Goal: Check status: Check status

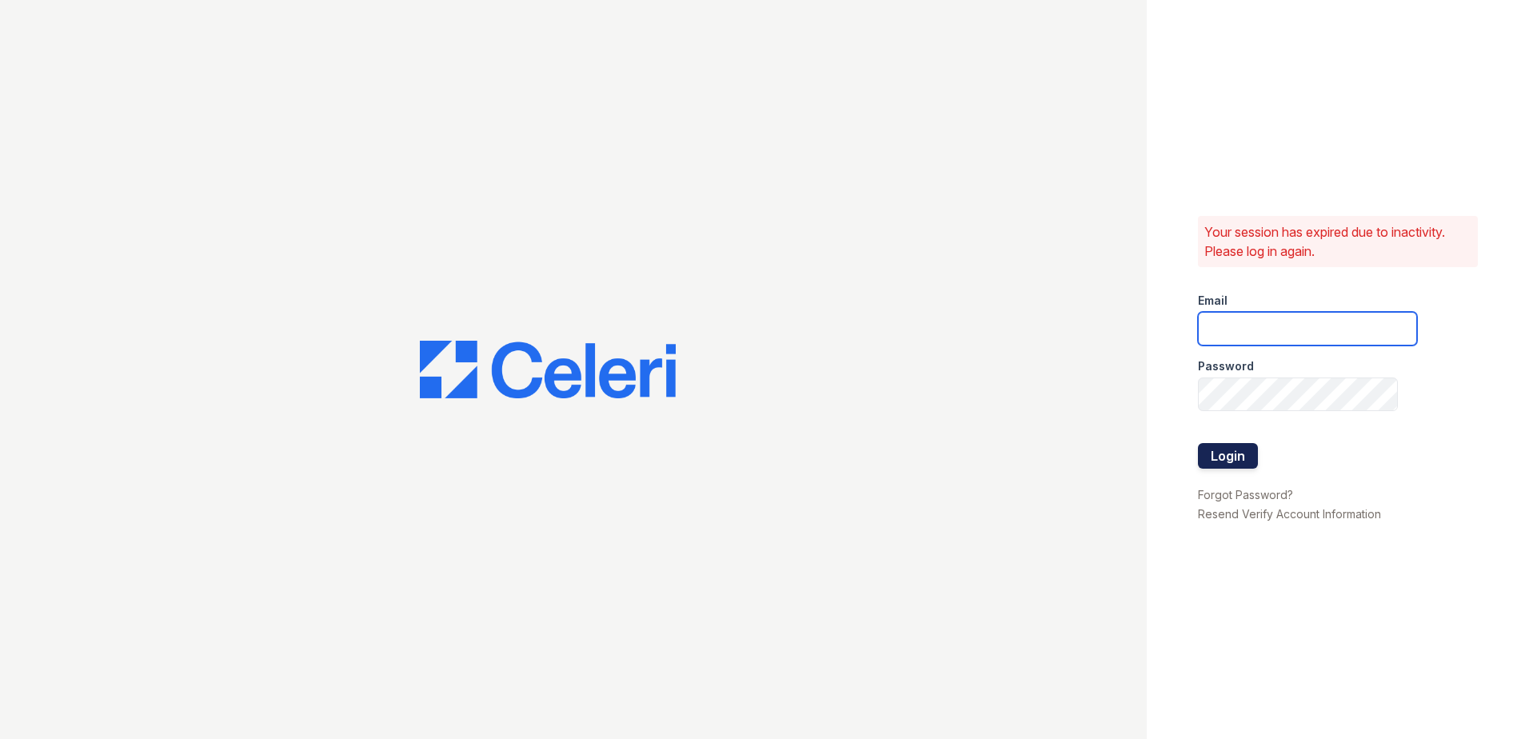
type input "[EMAIL_ADDRESS][DOMAIN_NAME]"
click at [1220, 456] on button "Login" at bounding box center [1228, 456] width 60 height 26
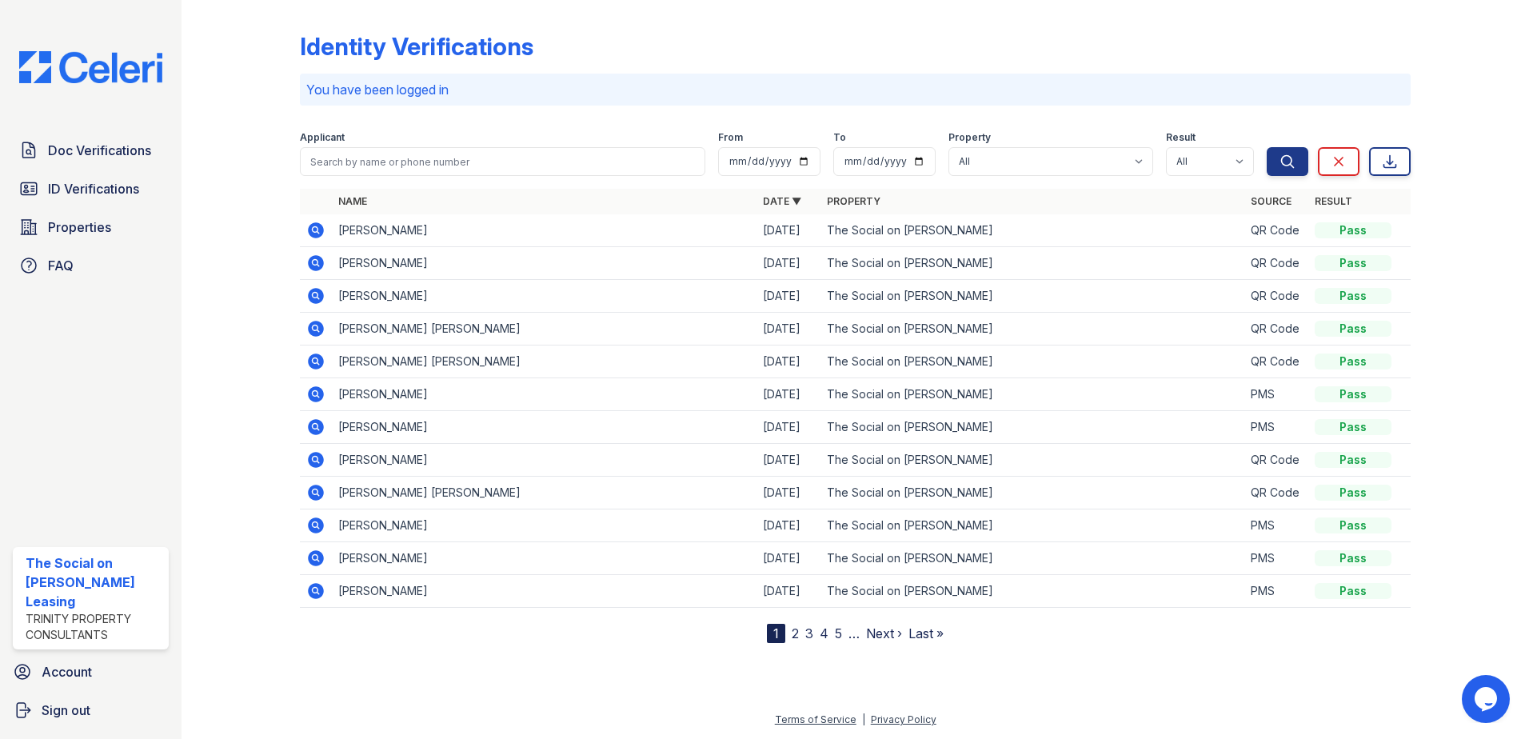
click at [314, 235] on icon at bounding box center [316, 230] width 16 height 16
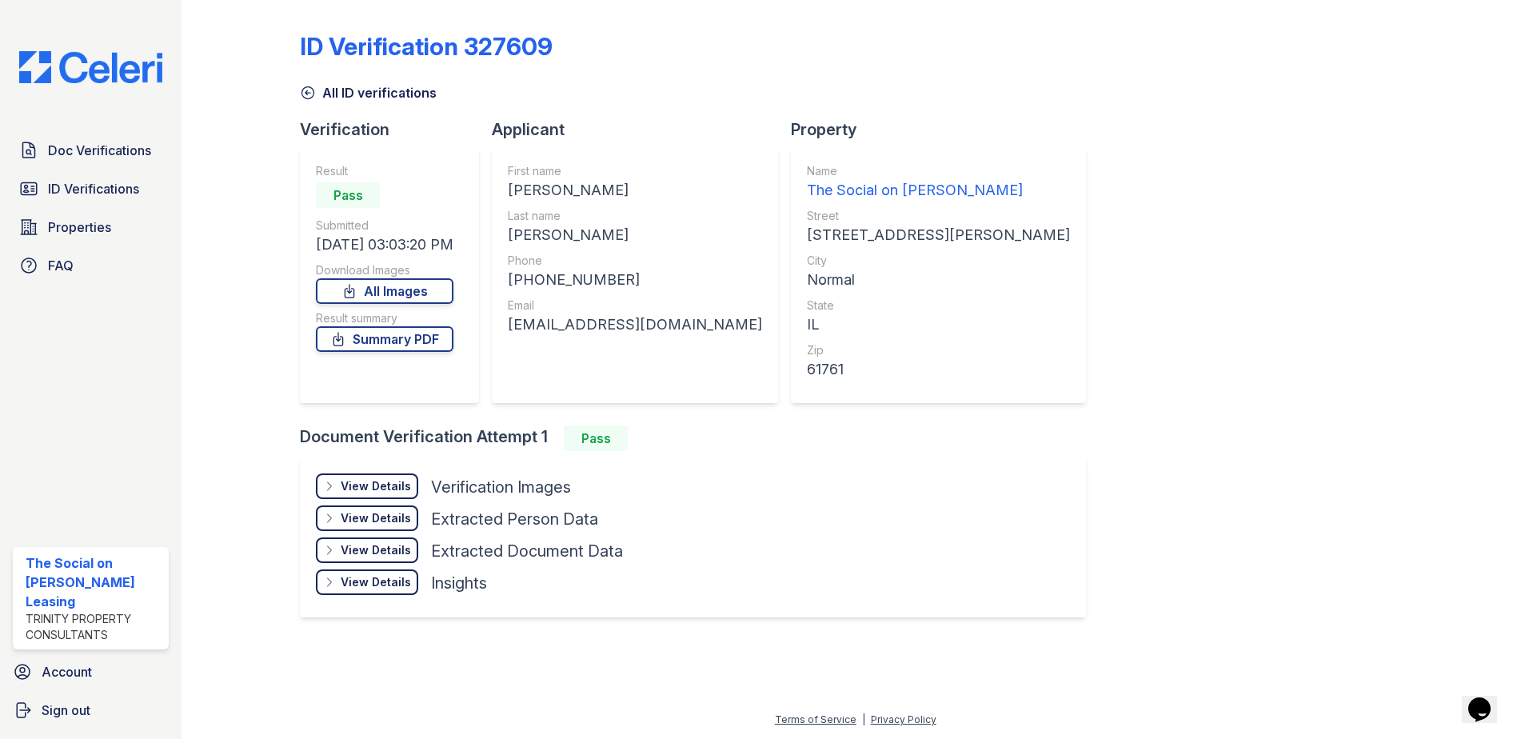
click at [221, 268] on div at bounding box center [253, 323] width 93 height 634
click at [406, 490] on div "View Details" at bounding box center [376, 486] width 70 height 16
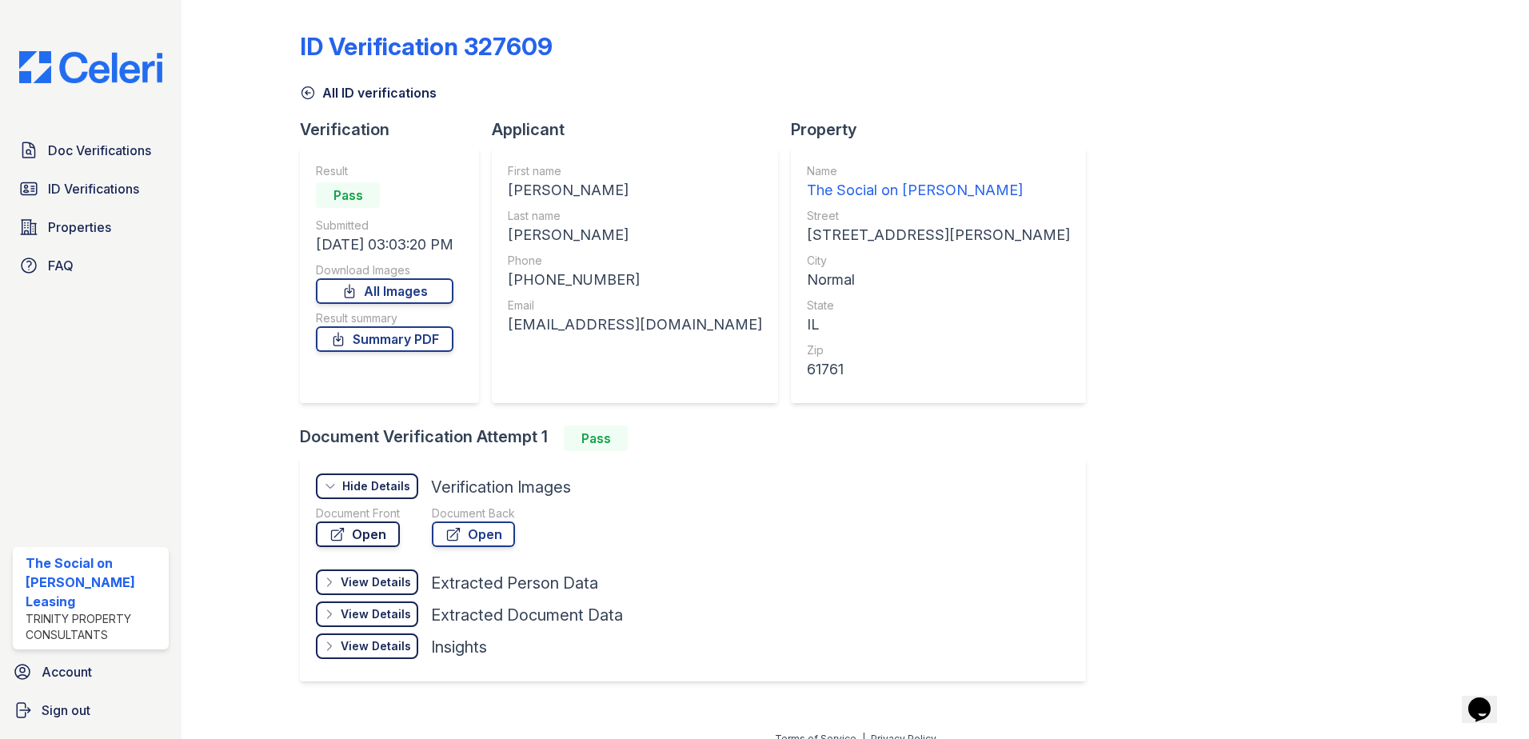
click at [366, 540] on link "Open" at bounding box center [358, 535] width 84 height 26
